Goal: Task Accomplishment & Management: Manage account settings

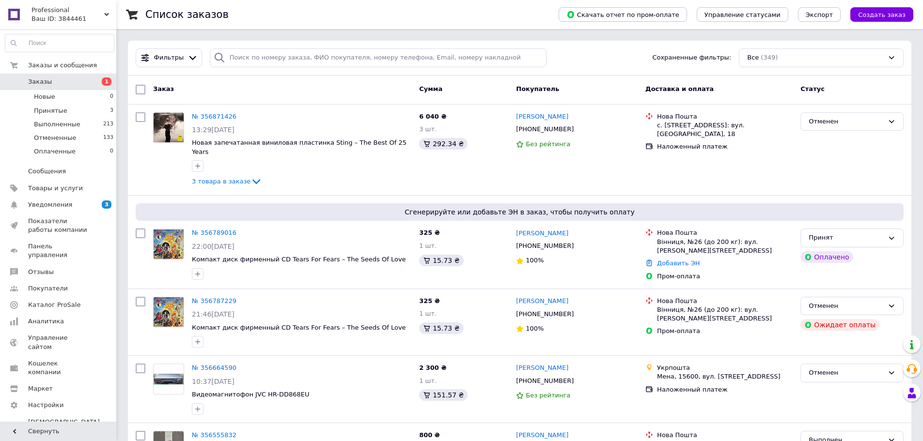
click at [72, 84] on span "Заказы" at bounding box center [59, 82] width 62 height 9
click at [41, 208] on span "Уведомления" at bounding box center [50, 205] width 44 height 9
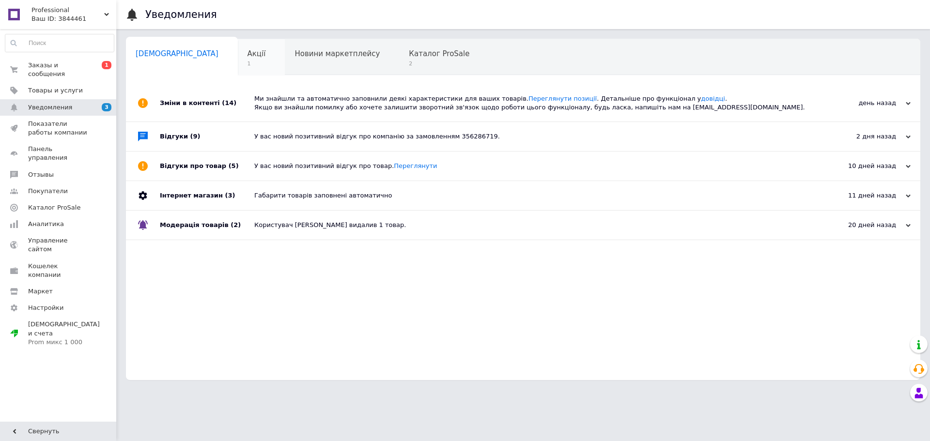
click at [238, 64] on div "Акції 1" at bounding box center [261, 57] width 47 height 37
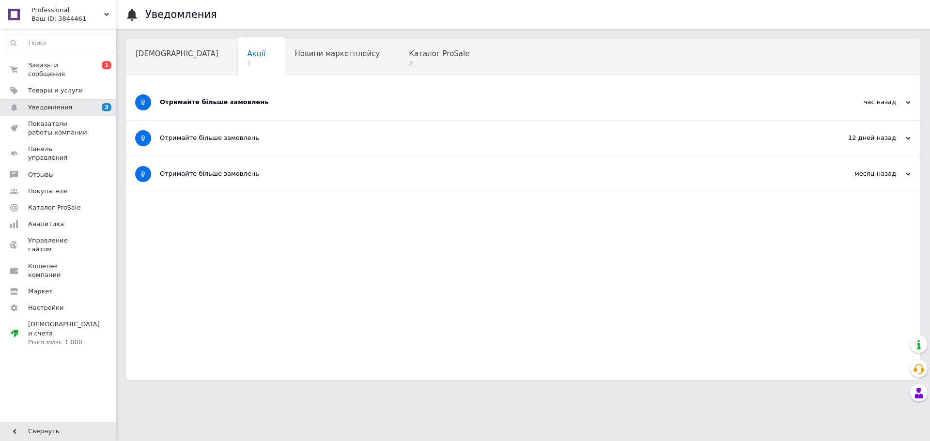
click at [203, 105] on div "Отримайте більше замовлень" at bounding box center [487, 102] width 654 height 9
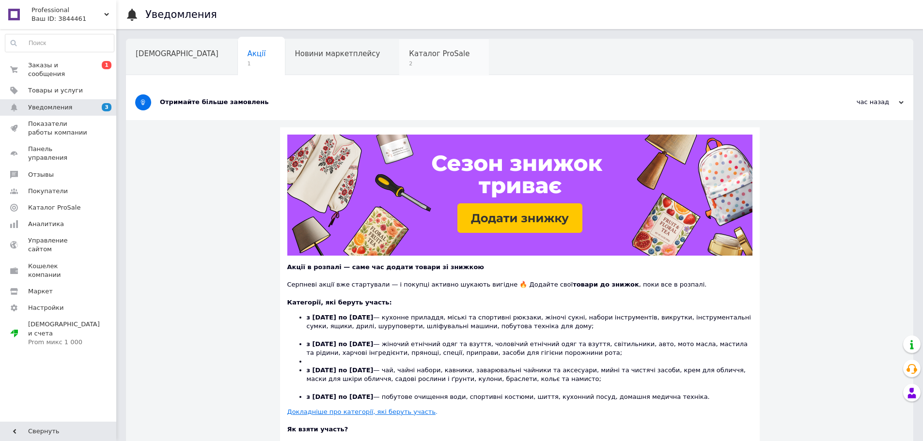
click at [409, 62] on span "2" at bounding box center [439, 63] width 61 height 7
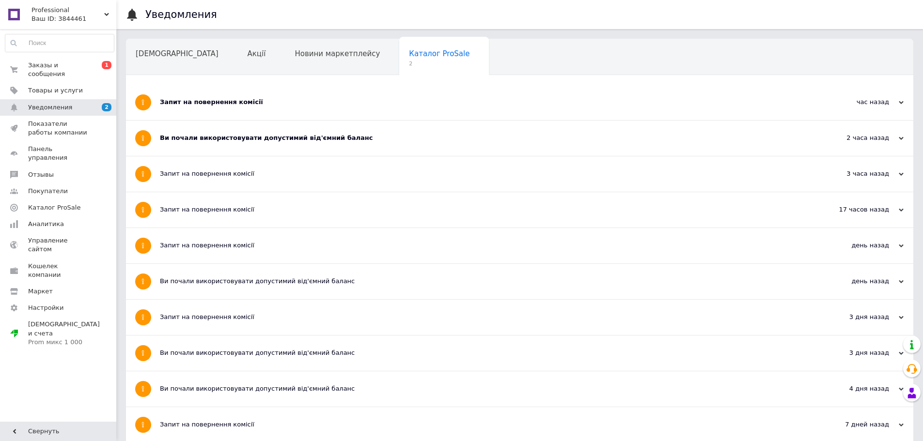
click at [263, 135] on div "Ви почали використовувати допустимий від'ємний баланс" at bounding box center [483, 138] width 647 height 9
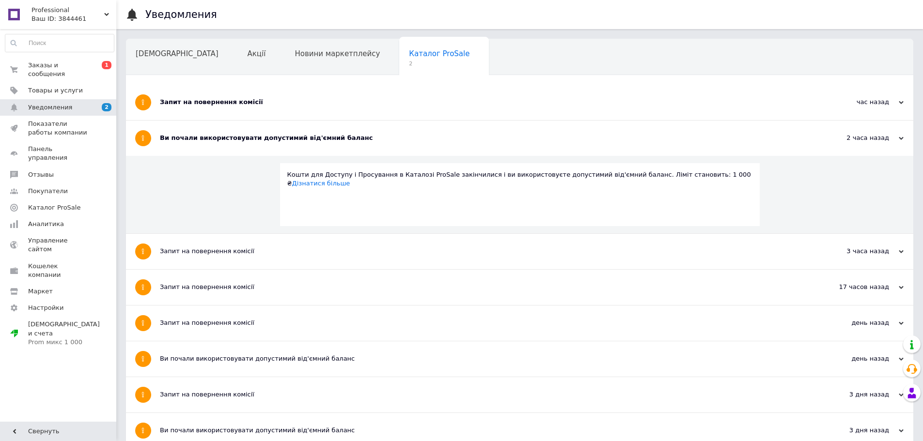
click at [242, 101] on div "Запит на повернення комісії" at bounding box center [483, 102] width 647 height 9
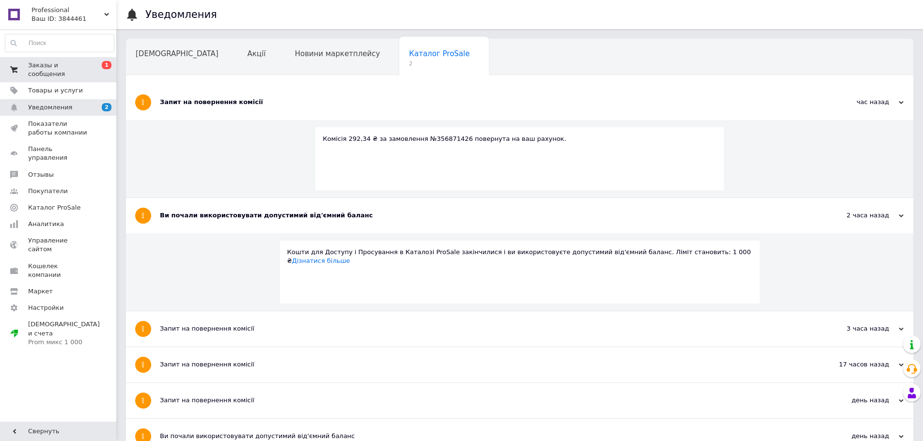
click at [77, 65] on span "Заказы и сообщения" at bounding box center [59, 69] width 62 height 17
